Goal: Task Accomplishment & Management: Use online tool/utility

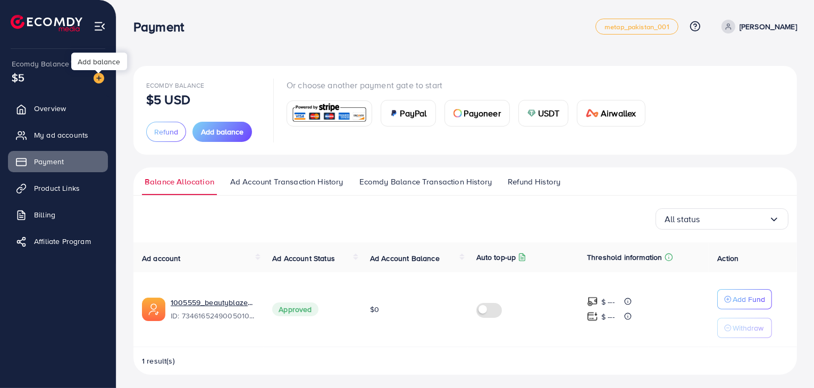
click at [98, 79] on img at bounding box center [99, 78] width 11 height 11
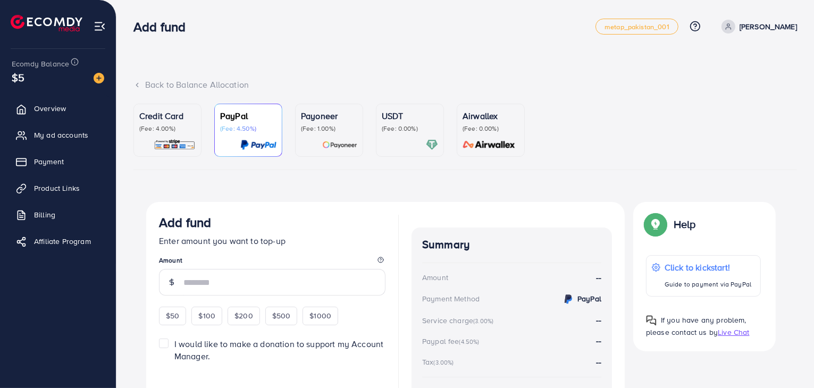
click at [336, 138] on div "Payoneer (Fee: 1.00%)" at bounding box center [329, 130] width 56 height 41
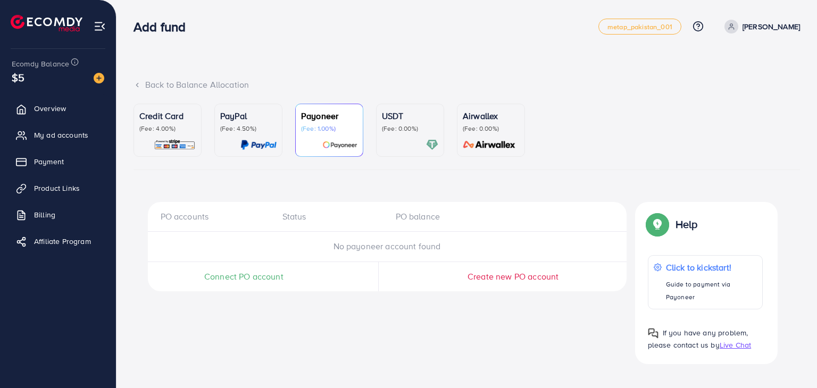
click at [261, 273] on span "Connect PO account" at bounding box center [243, 277] width 79 height 12
